Goal: Register for event/course

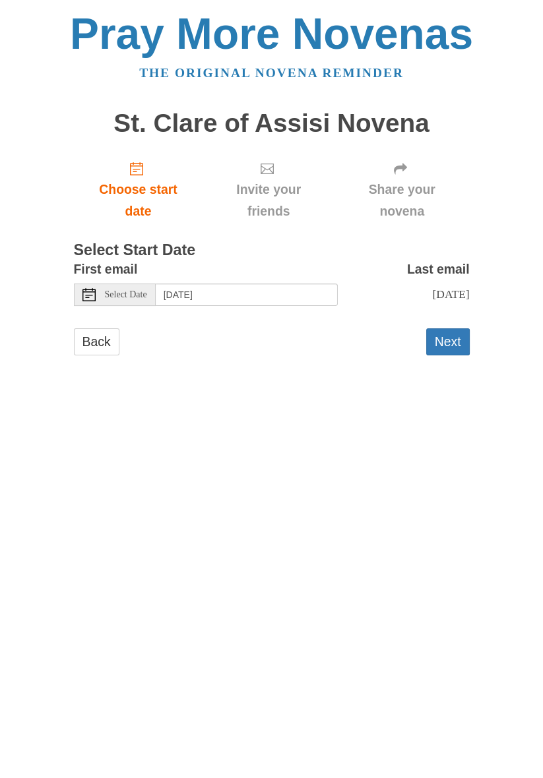
click at [117, 290] on span "Select Date" at bounding box center [126, 294] width 42 height 9
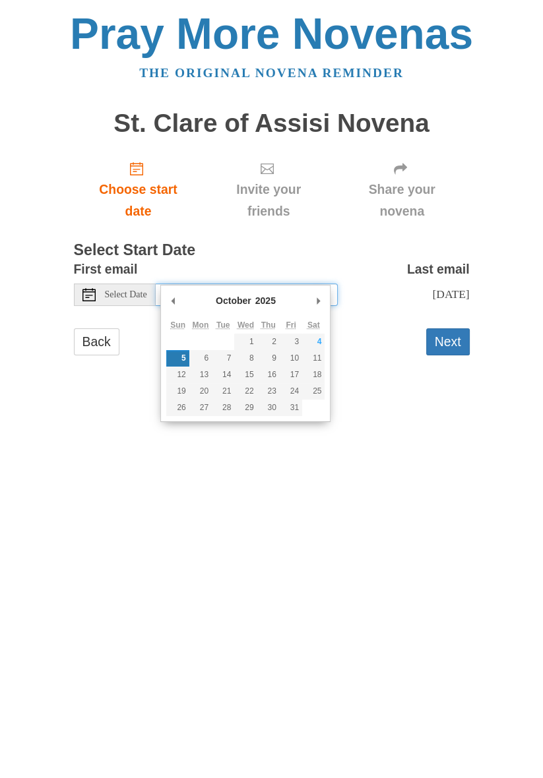
type input "Monday, October 6th"
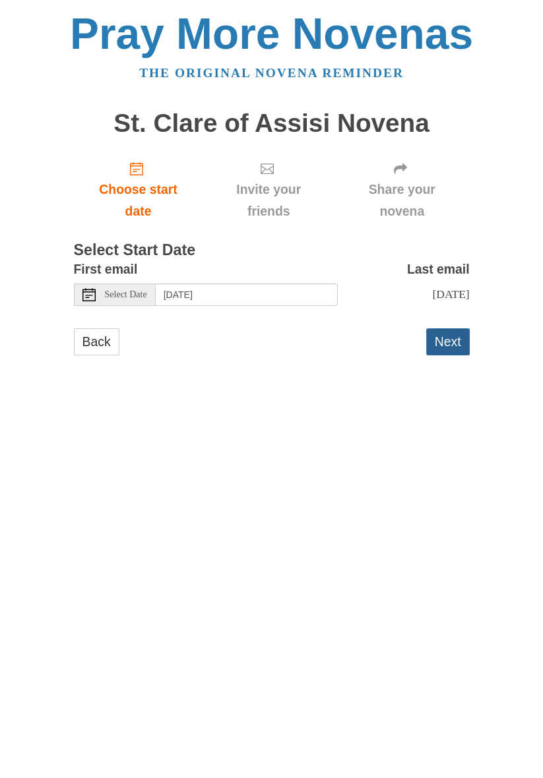
click at [452, 332] on button "Next" at bounding box center [448, 341] width 44 height 27
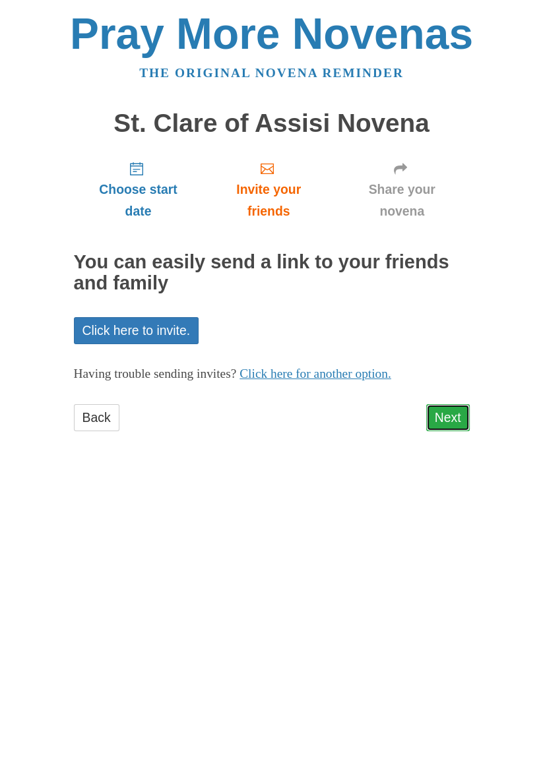
click at [441, 404] on link "Next" at bounding box center [448, 417] width 44 height 27
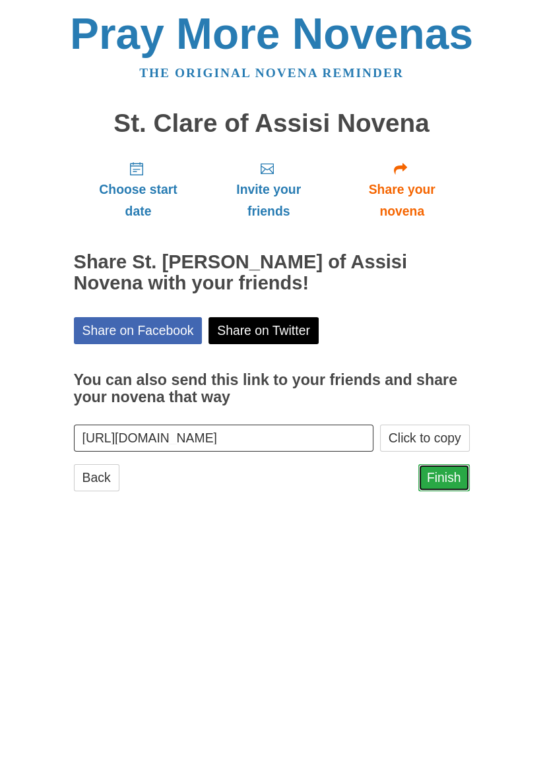
click at [451, 464] on link "Finish" at bounding box center [443, 477] width 51 height 27
